Goal: Task Accomplishment & Management: Use online tool/utility

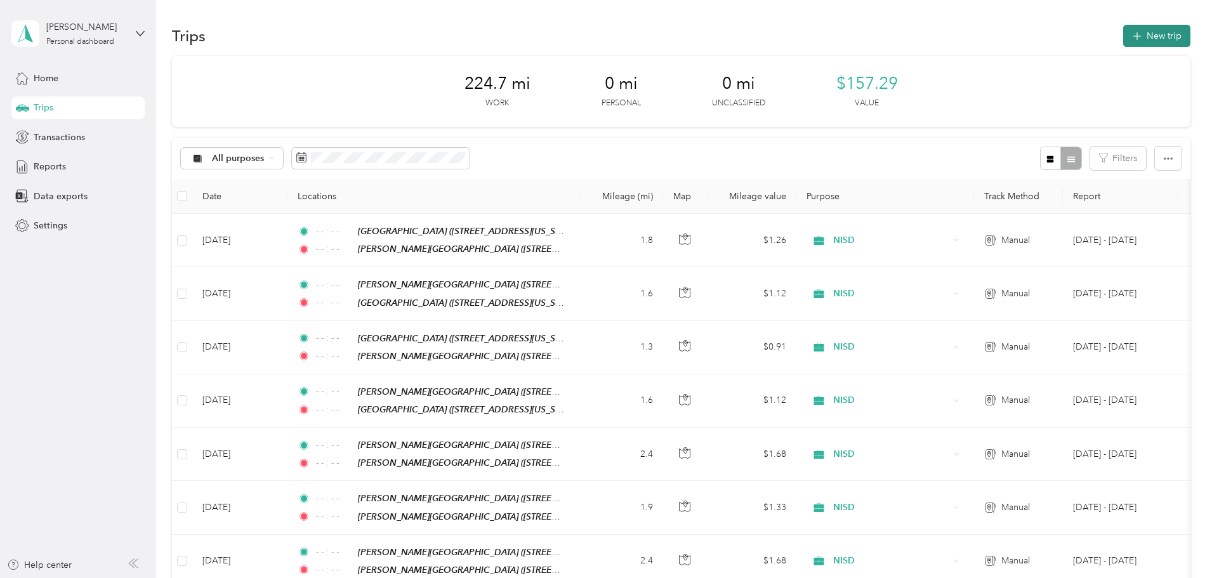
click at [1123, 41] on button "New trip" at bounding box center [1156, 36] width 67 height 22
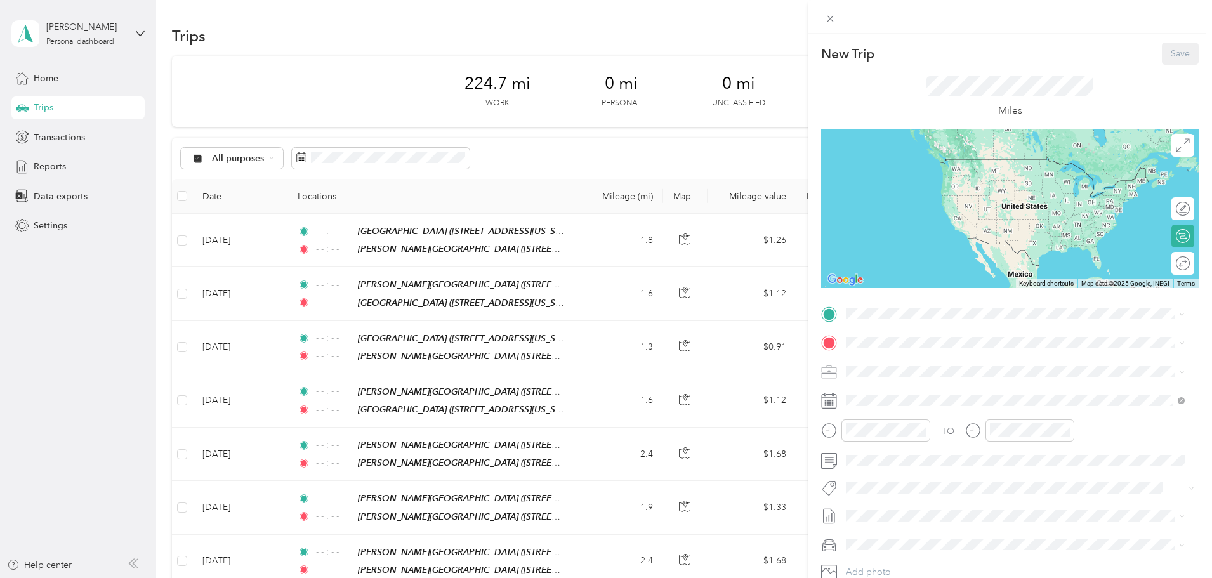
click at [965, 365] on strong "[PERSON_NAME][GEOGRAPHIC_DATA]" at bounding box center [998, 365] width 169 height 11
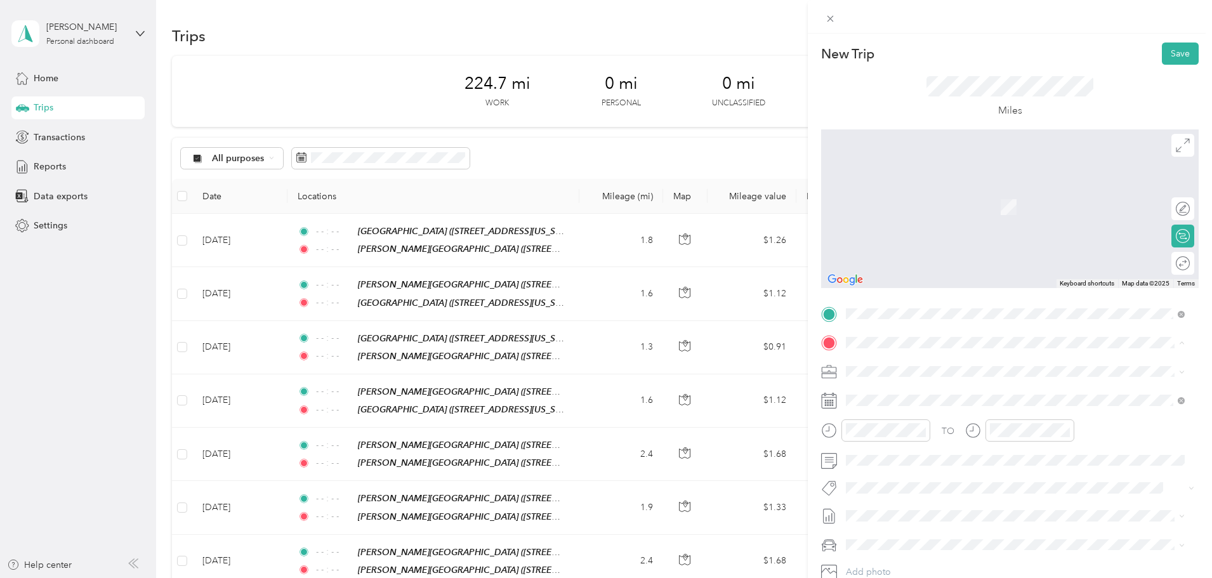
click at [977, 487] on div "TEAM [PERSON_NAME][GEOGRAPHIC_DATA]" at bounding box center [976, 484] width 213 height 16
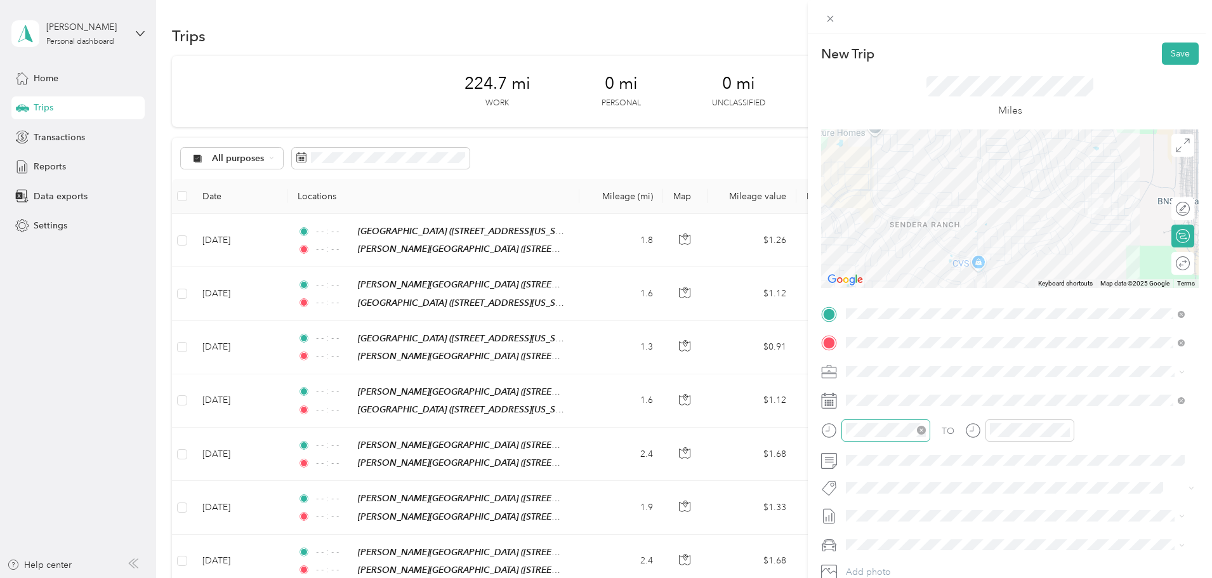
click at [921, 433] on icon "close-circle" at bounding box center [921, 430] width 9 height 9
click at [1065, 430] on icon "close-circle" at bounding box center [1065, 430] width 9 height 9
click at [1171, 53] on button "Save" at bounding box center [1180, 54] width 37 height 22
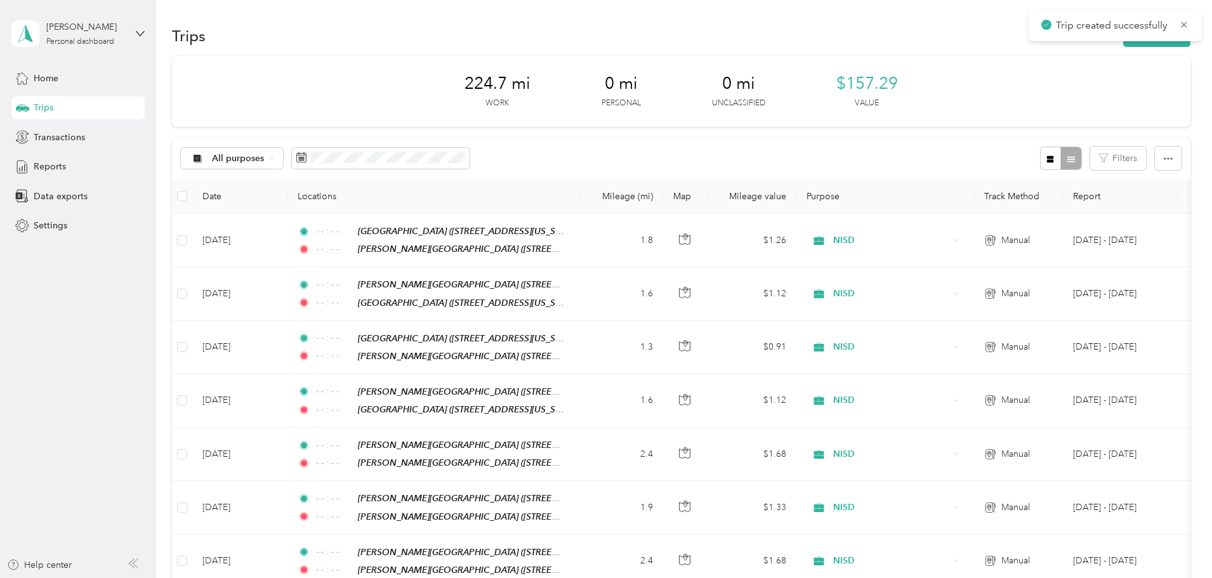
click at [991, 92] on div "224.7 mi Work 0 mi Personal 0 mi Unclassified $157.29 Value" at bounding box center [681, 91] width 1019 height 71
